Goal: Task Accomplishment & Management: Manage account settings

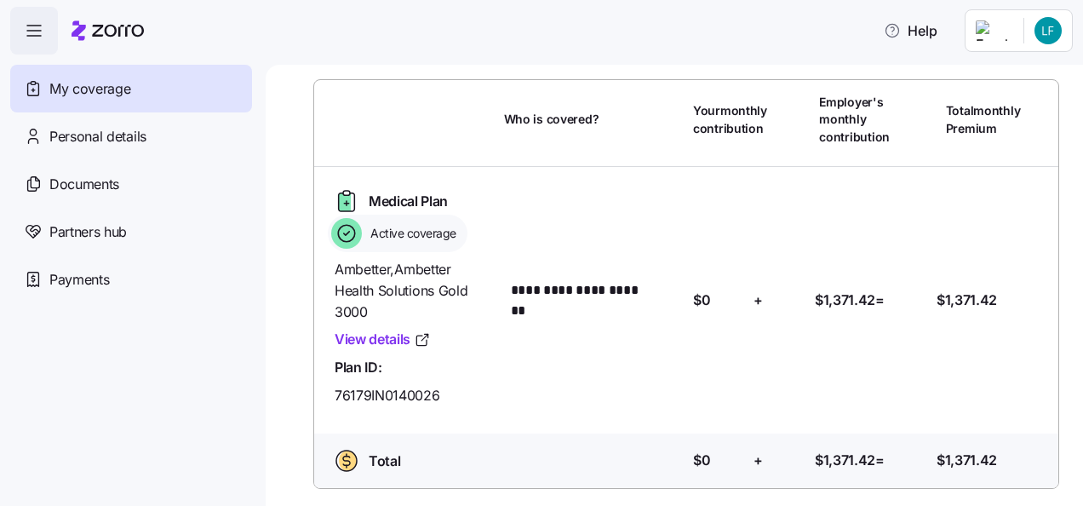
scroll to position [95, 0]
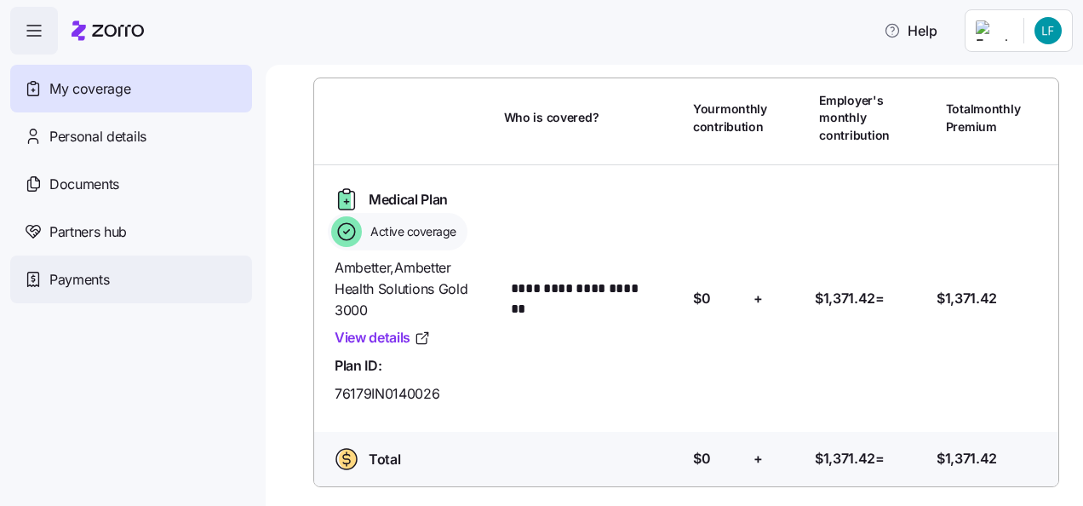
click at [106, 273] on span "Payments" at bounding box center [79, 279] width 60 height 21
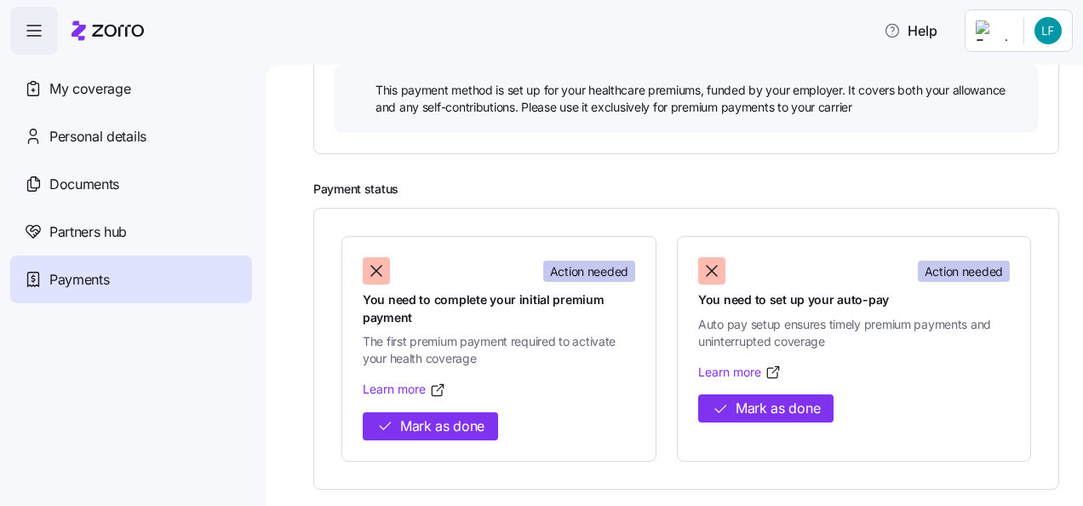
scroll to position [513, 0]
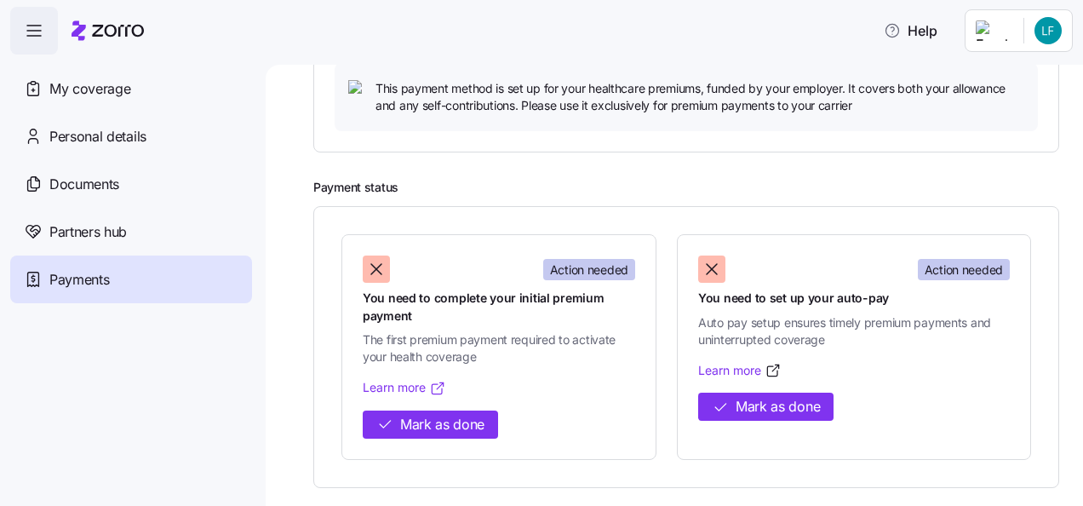
click at [408, 383] on link "Learn more" at bounding box center [404, 387] width 83 height 17
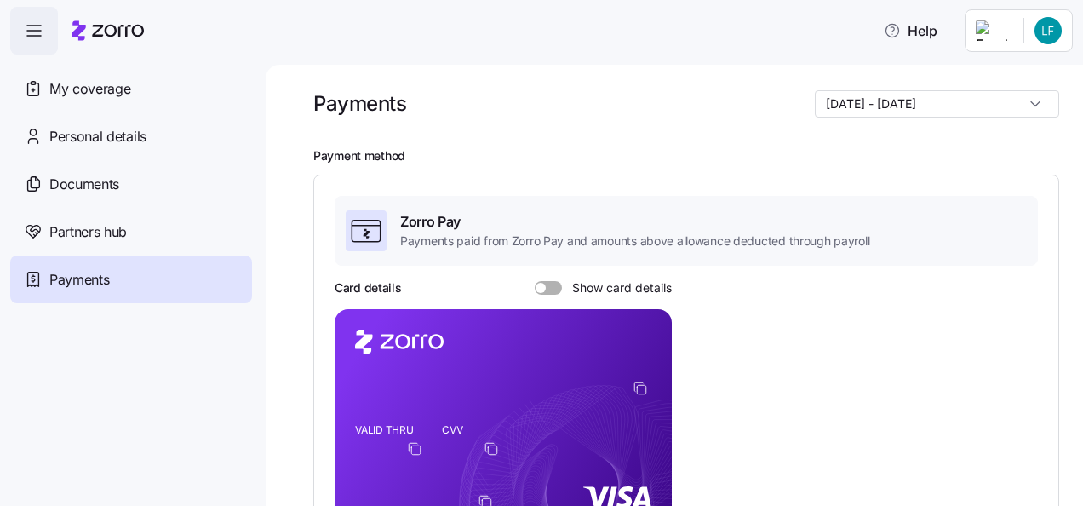
scroll to position [0, 0]
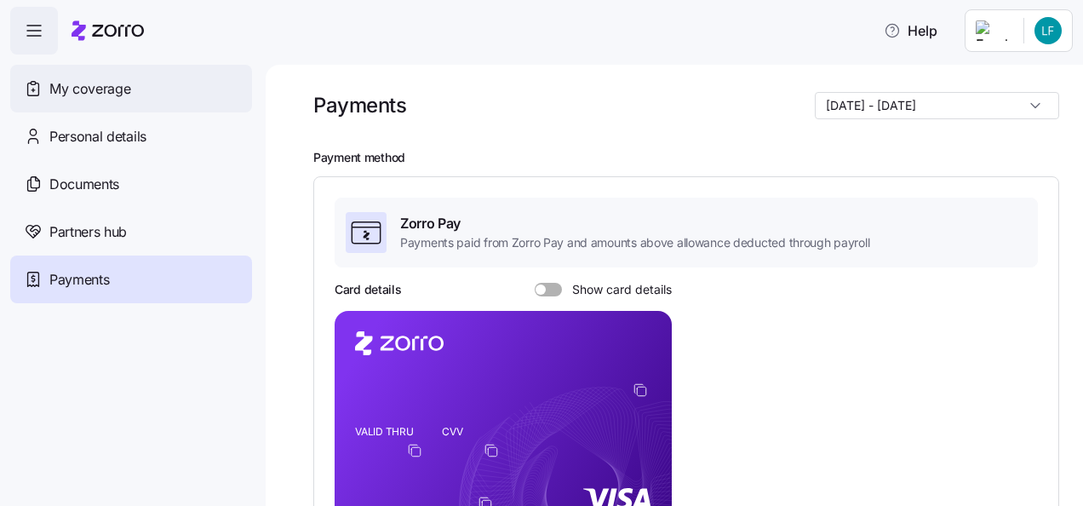
click at [61, 82] on span "My coverage" at bounding box center [89, 88] width 81 height 21
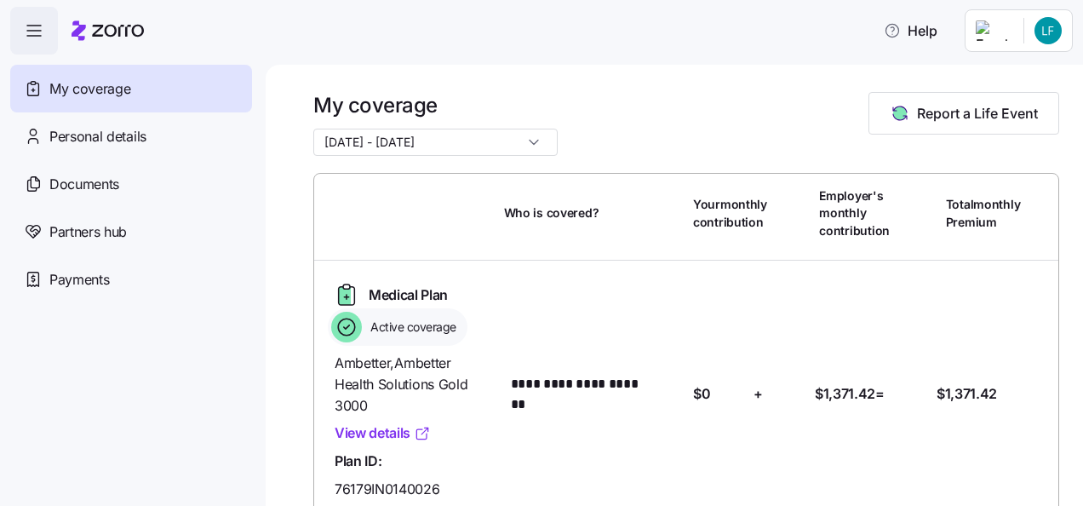
click at [367, 430] on link "View details" at bounding box center [383, 432] width 96 height 21
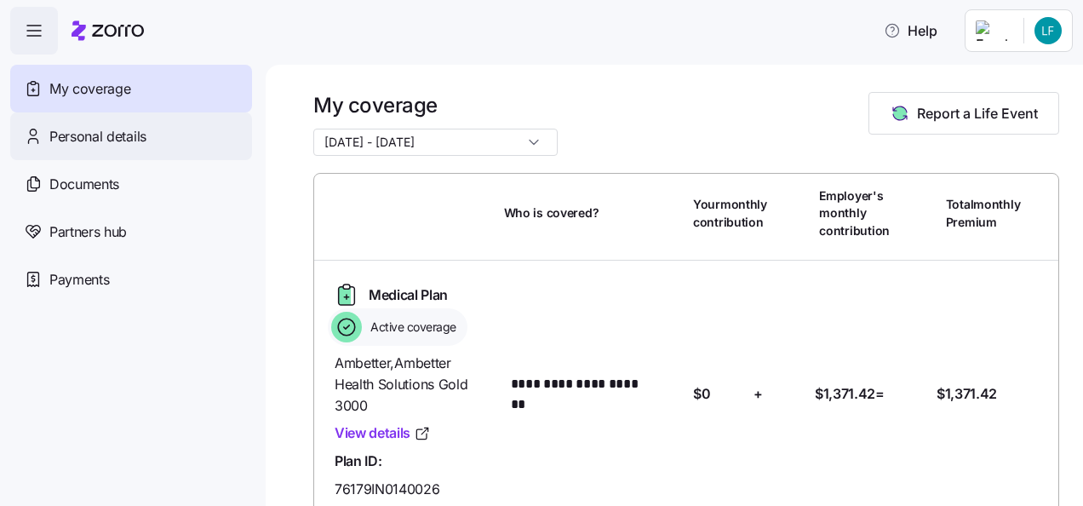
click at [143, 136] on span "Personal details" at bounding box center [97, 136] width 97 height 21
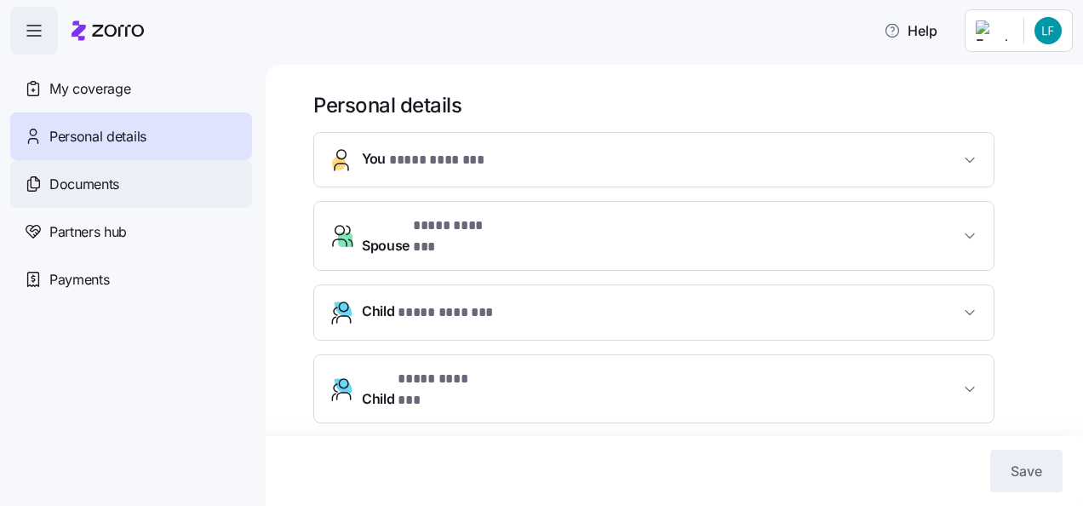
click at [91, 195] on div "Documents" at bounding box center [131, 184] width 242 height 48
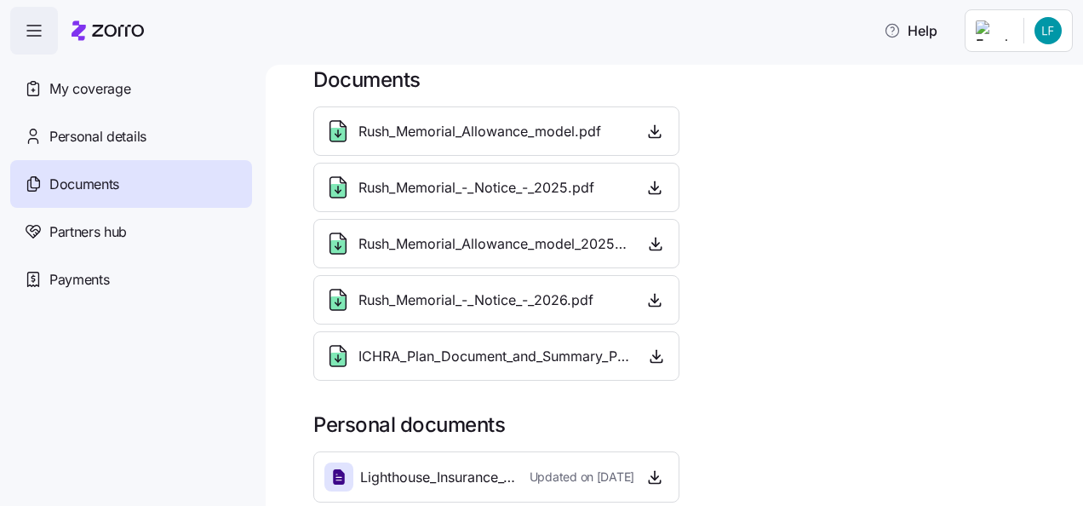
scroll to position [39, 0]
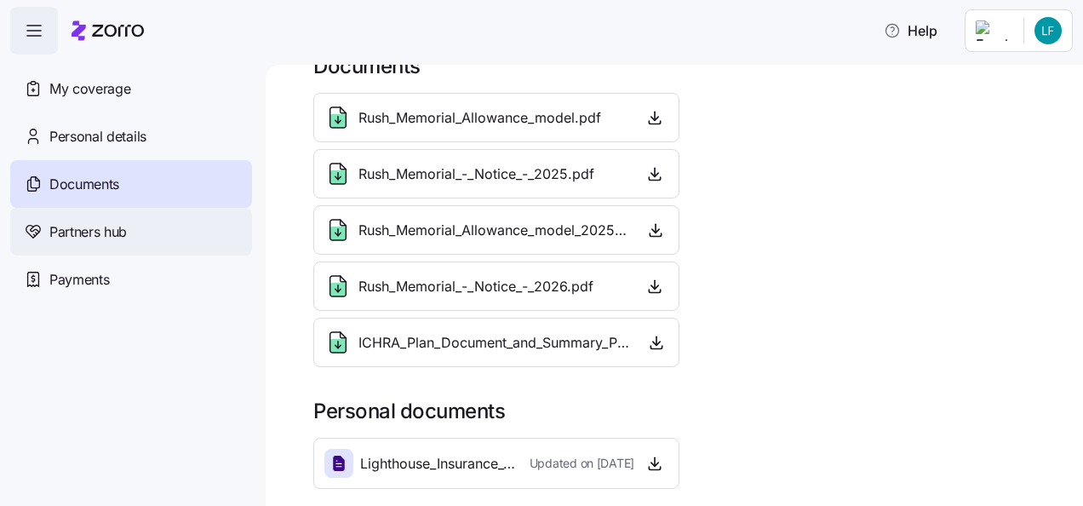
click at [121, 239] on span "Partners hub" at bounding box center [88, 231] width 78 height 21
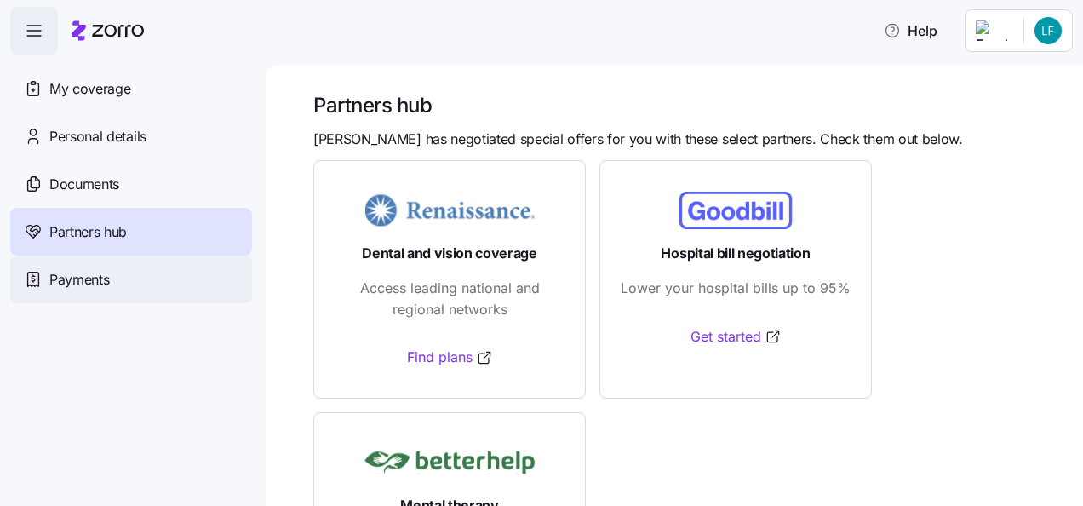
click at [94, 289] on span "Payments" at bounding box center [79, 279] width 60 height 21
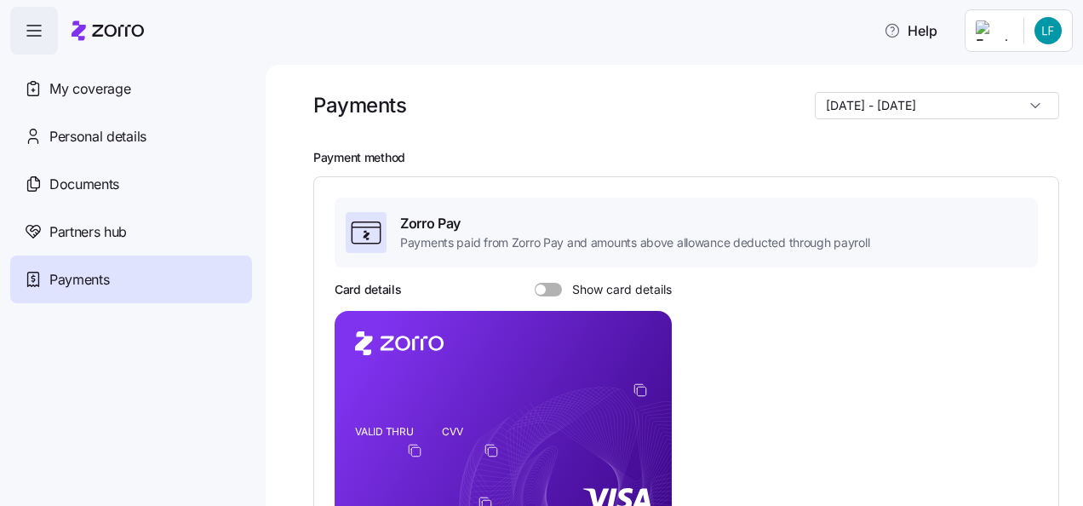
click at [555, 288] on span at bounding box center [554, 290] width 17 height 14
click at [535, 283] on input "Show card details" at bounding box center [535, 283] width 0 height 0
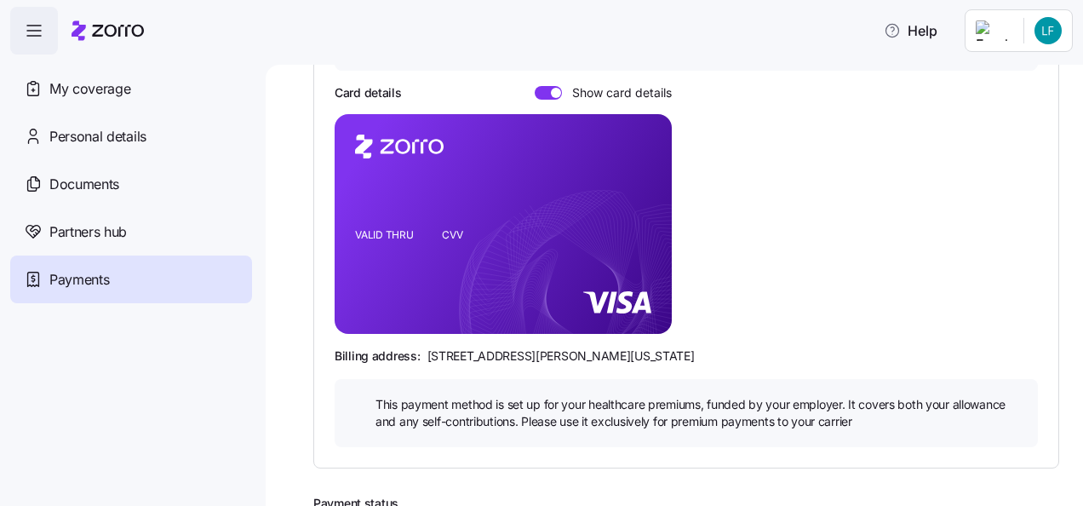
scroll to position [256, 0]
